Goal: Transaction & Acquisition: Purchase product/service

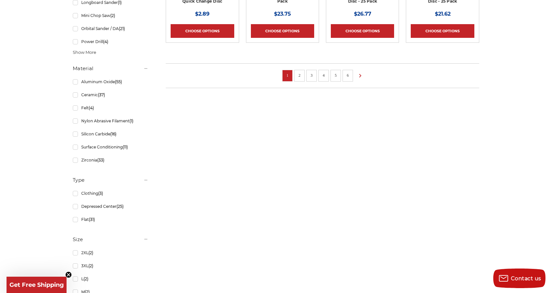
scroll to position [554, 0]
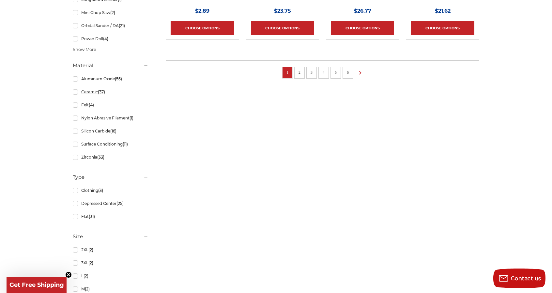
click at [76, 92] on link "Ceramic (37)" at bounding box center [111, 91] width 76 height 11
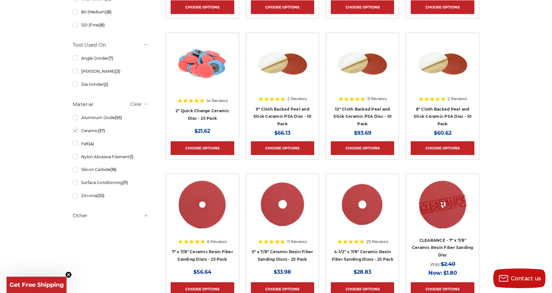
scroll to position [335, 0]
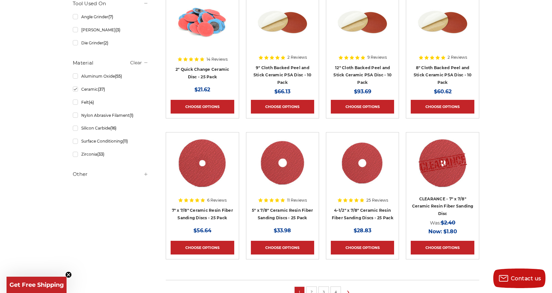
click at [131, 174] on h5 "Other" at bounding box center [111, 174] width 76 height 8
click at [140, 174] on h5 "Other" at bounding box center [111, 174] width 76 height 8
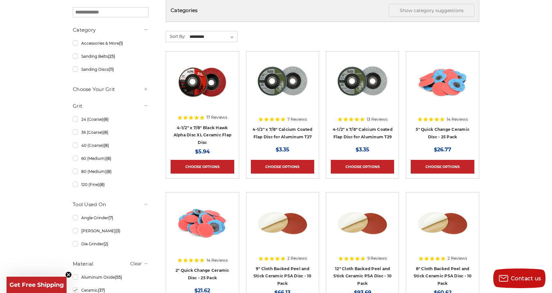
scroll to position [168, 0]
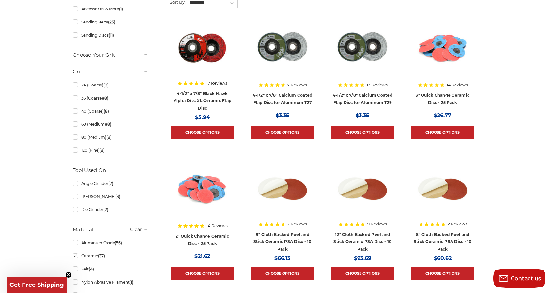
click at [526, 211] on div "home search 148 results for 'Ceramic Flap Disc' Products (37) News & Informatio…" at bounding box center [276, 190] width 552 height 575
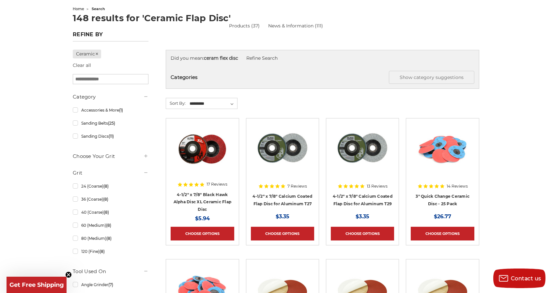
scroll to position [70, 0]
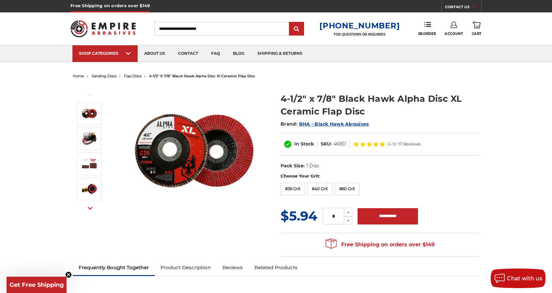
click at [167, 148] on img at bounding box center [194, 150] width 130 height 130
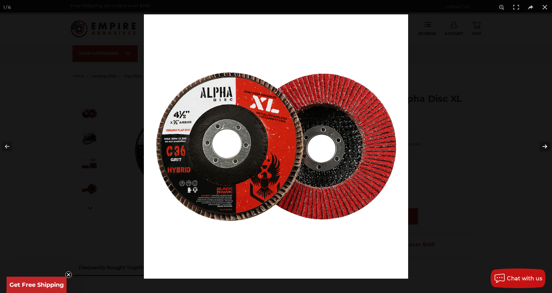
click at [538, 140] on button at bounding box center [540, 146] width 23 height 33
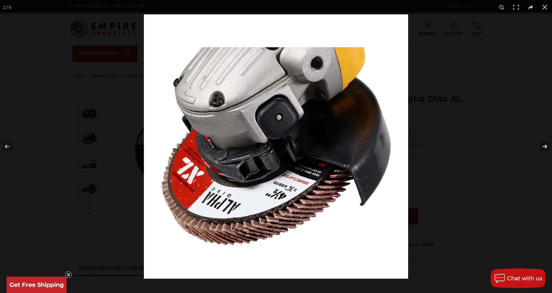
click at [538, 140] on button at bounding box center [540, 146] width 23 height 33
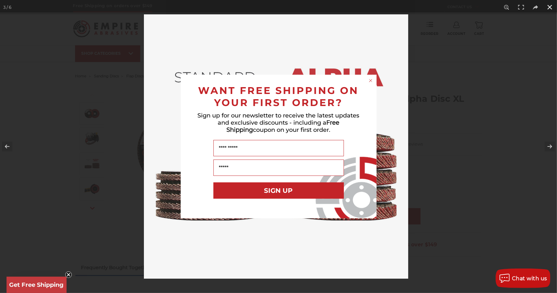
click at [371, 82] on icon "Close dialog" at bounding box center [370, 80] width 3 height 3
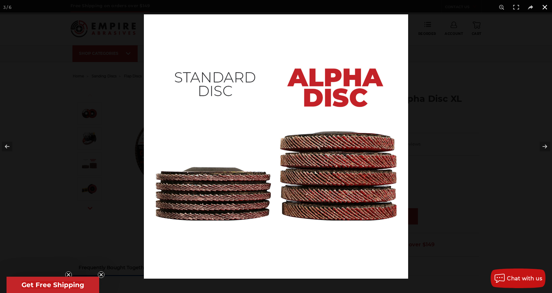
click at [501, 149] on div at bounding box center [420, 160] width 552 height 293
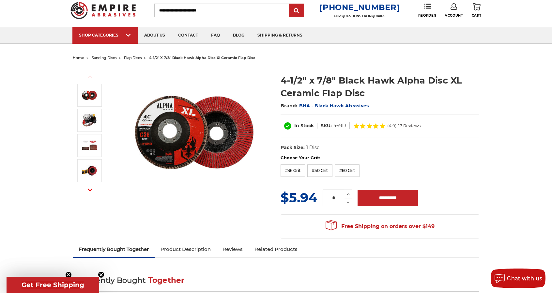
scroll to position [33, 0]
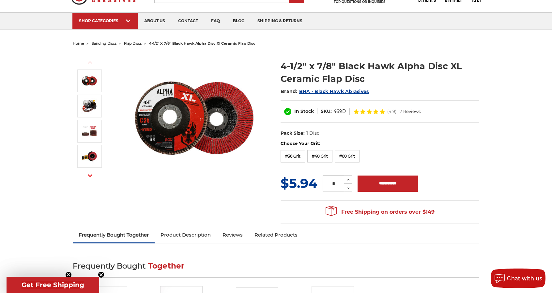
click at [85, 177] on button "Next" at bounding box center [90, 176] width 16 height 14
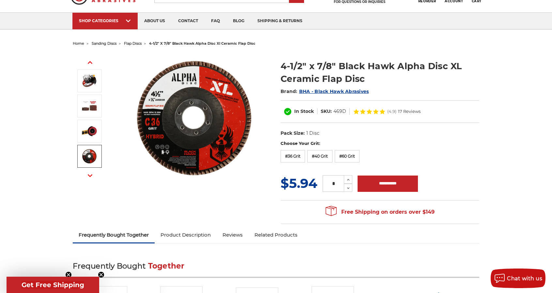
click at [97, 156] on img at bounding box center [89, 156] width 16 height 16
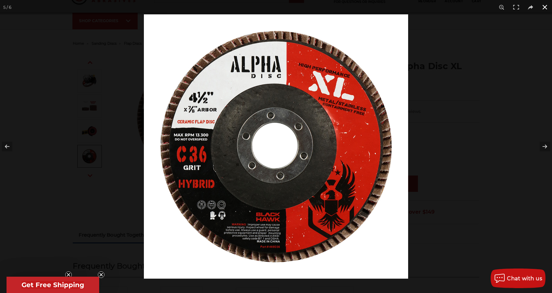
click at [502, 114] on div at bounding box center [420, 160] width 552 height 293
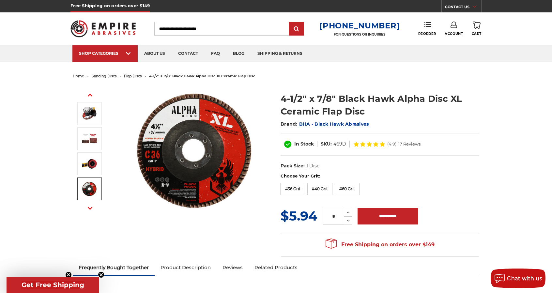
click at [295, 186] on label "#36 Grit" at bounding box center [292, 189] width 24 height 12
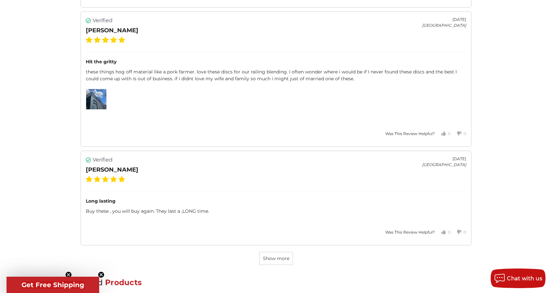
scroll to position [2087, 0]
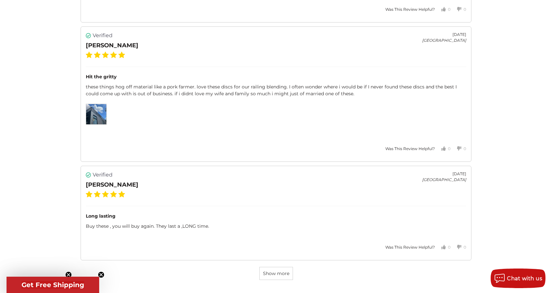
click at [94, 109] on img at bounding box center [96, 114] width 20 height 20
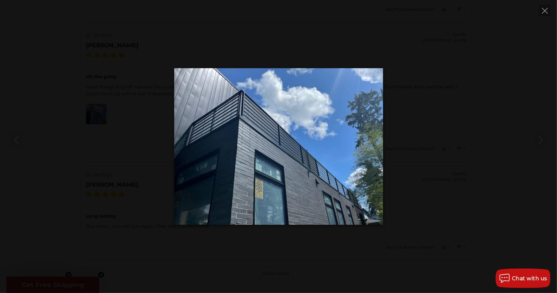
click at [94, 109] on div at bounding box center [278, 146] width 557 height 157
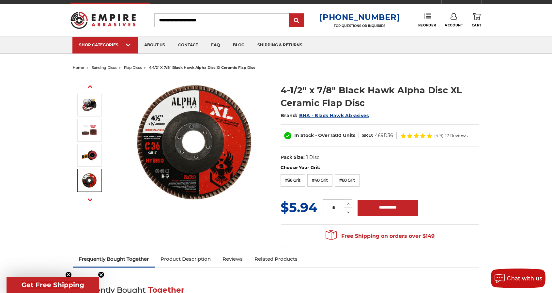
scroll to position [33, 0]
